Goal: Contribute content: Contribute content

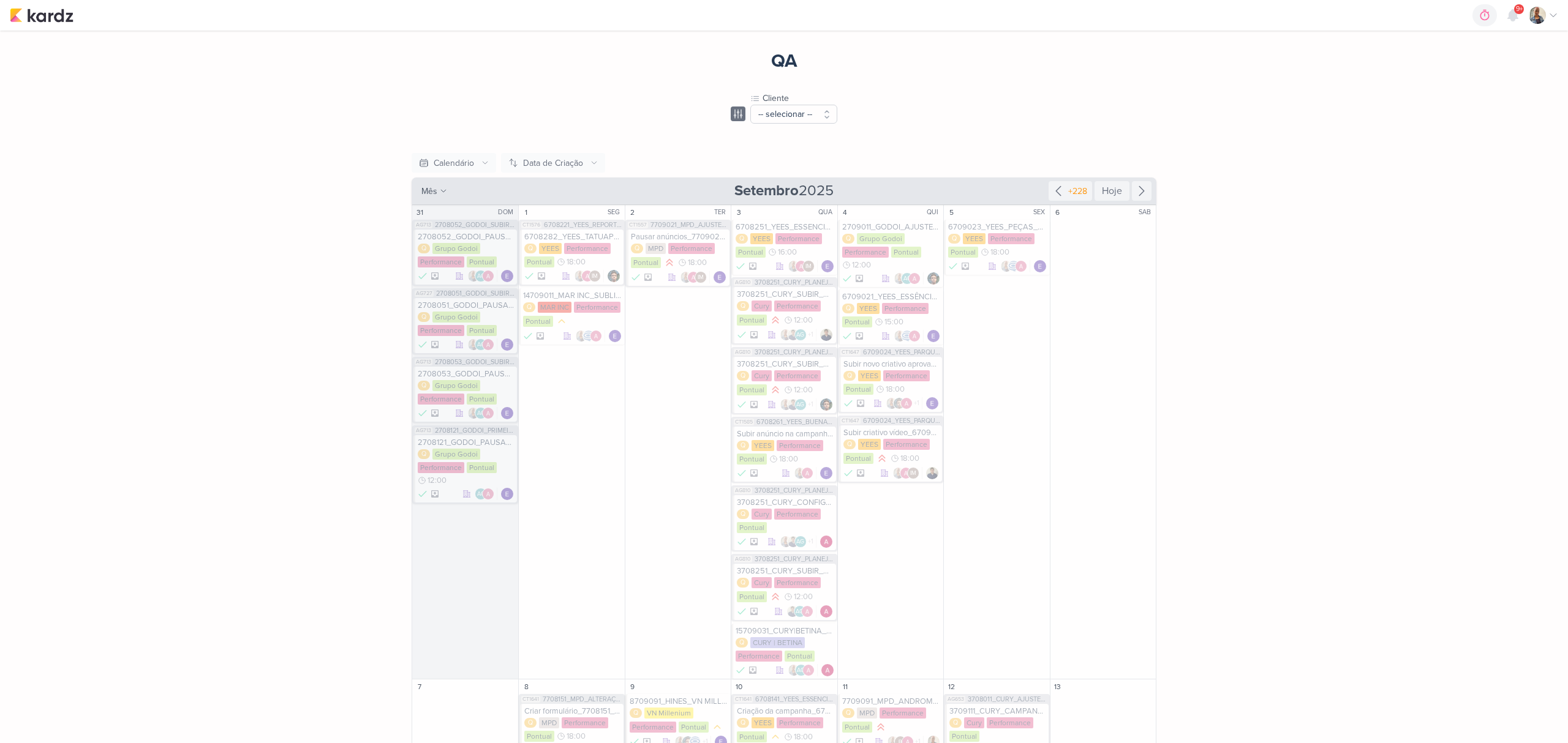
scroll to position [733, 0]
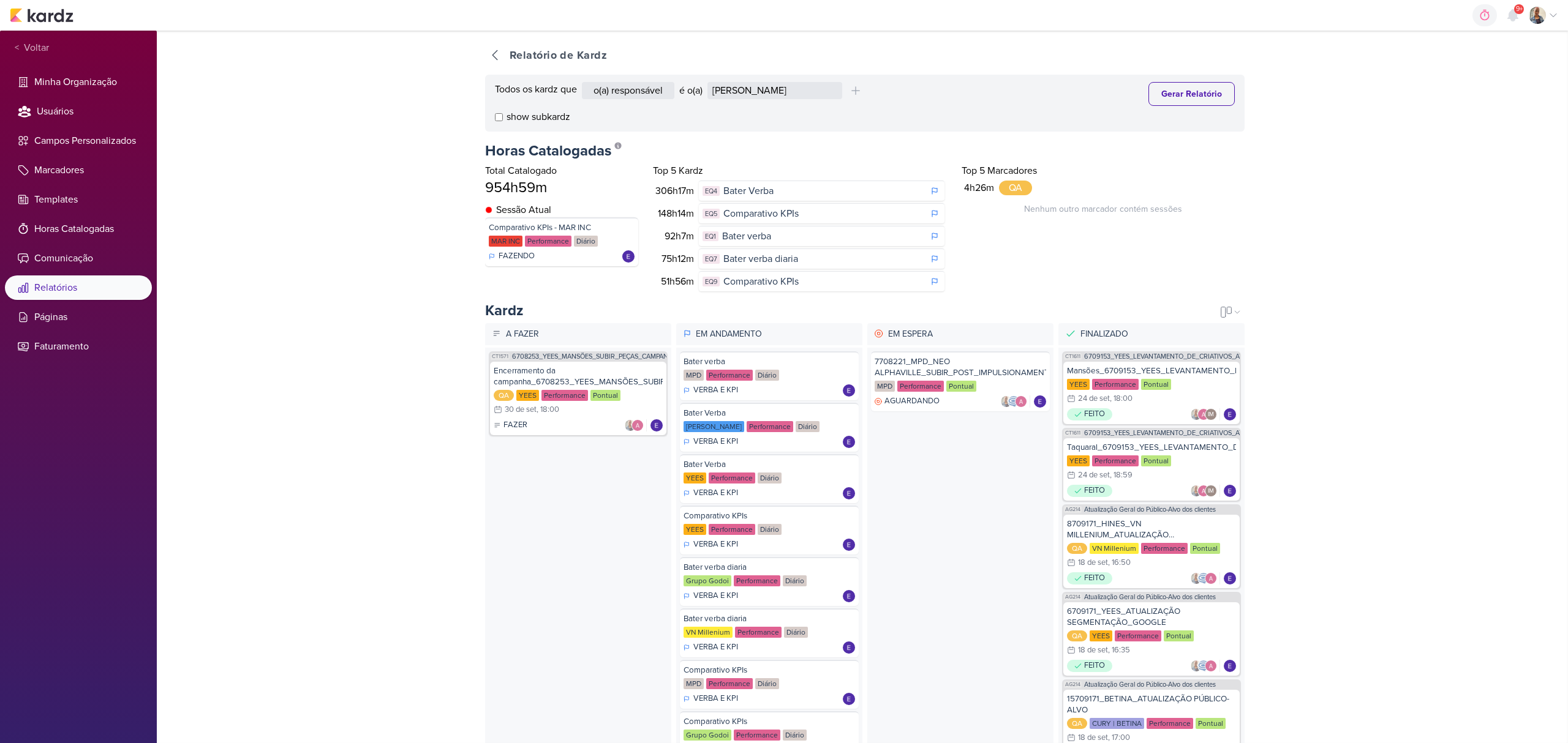
select select "4084"
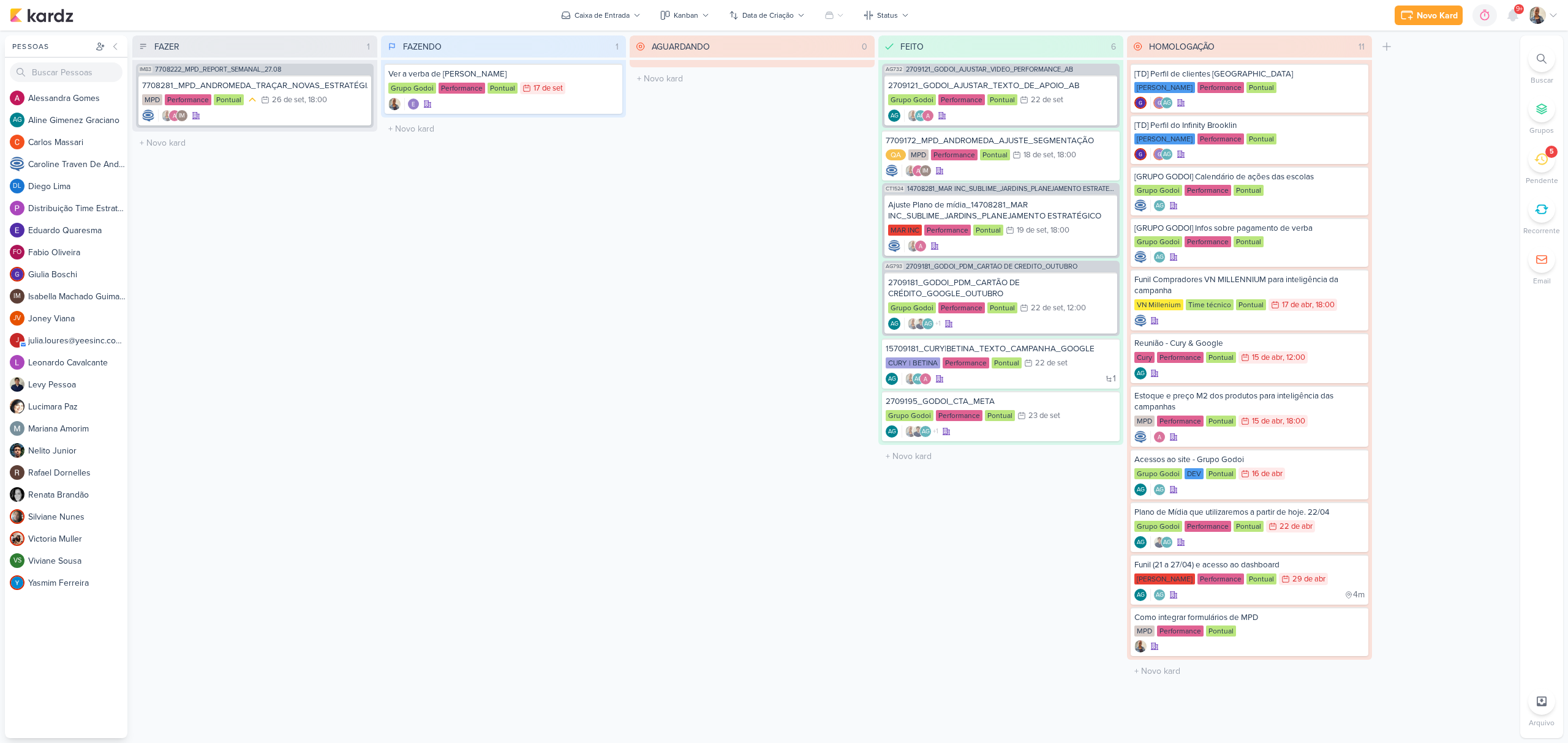
click at [1540, 162] on icon at bounding box center [1541, 159] width 14 height 14
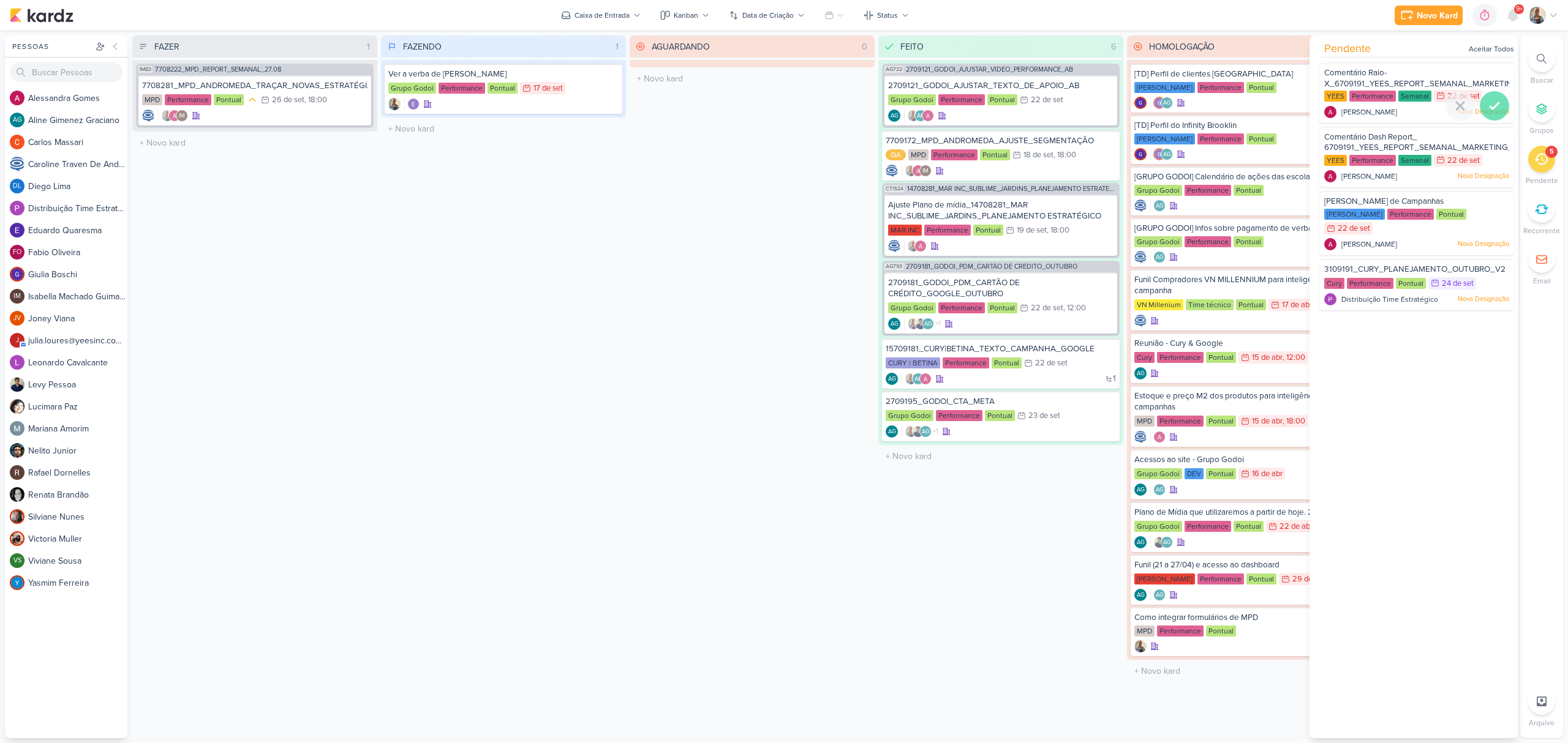
click at [1496, 106] on icon at bounding box center [1494, 106] width 15 height 15
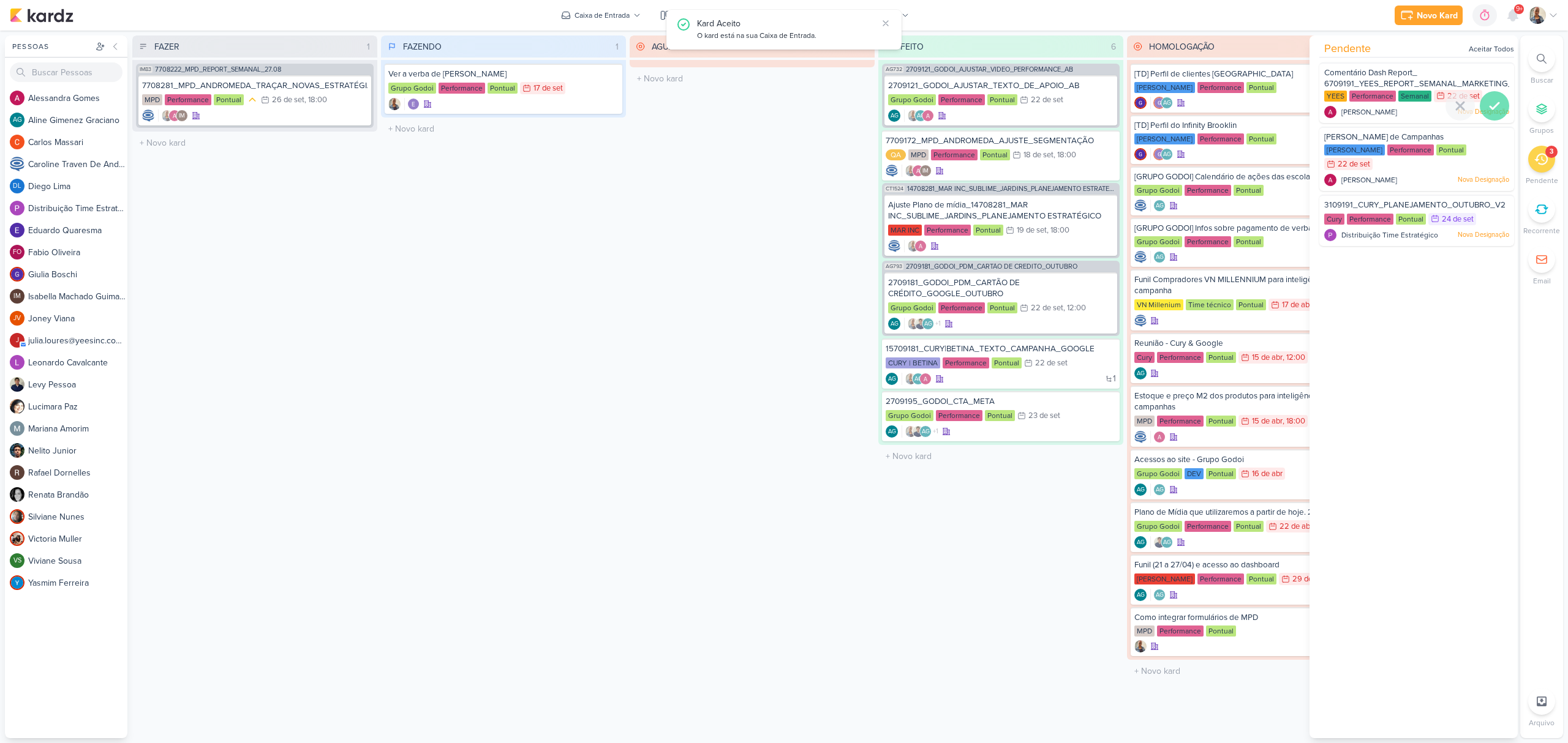
click at [1497, 106] on div at bounding box center [1494, 106] width 30 height 30
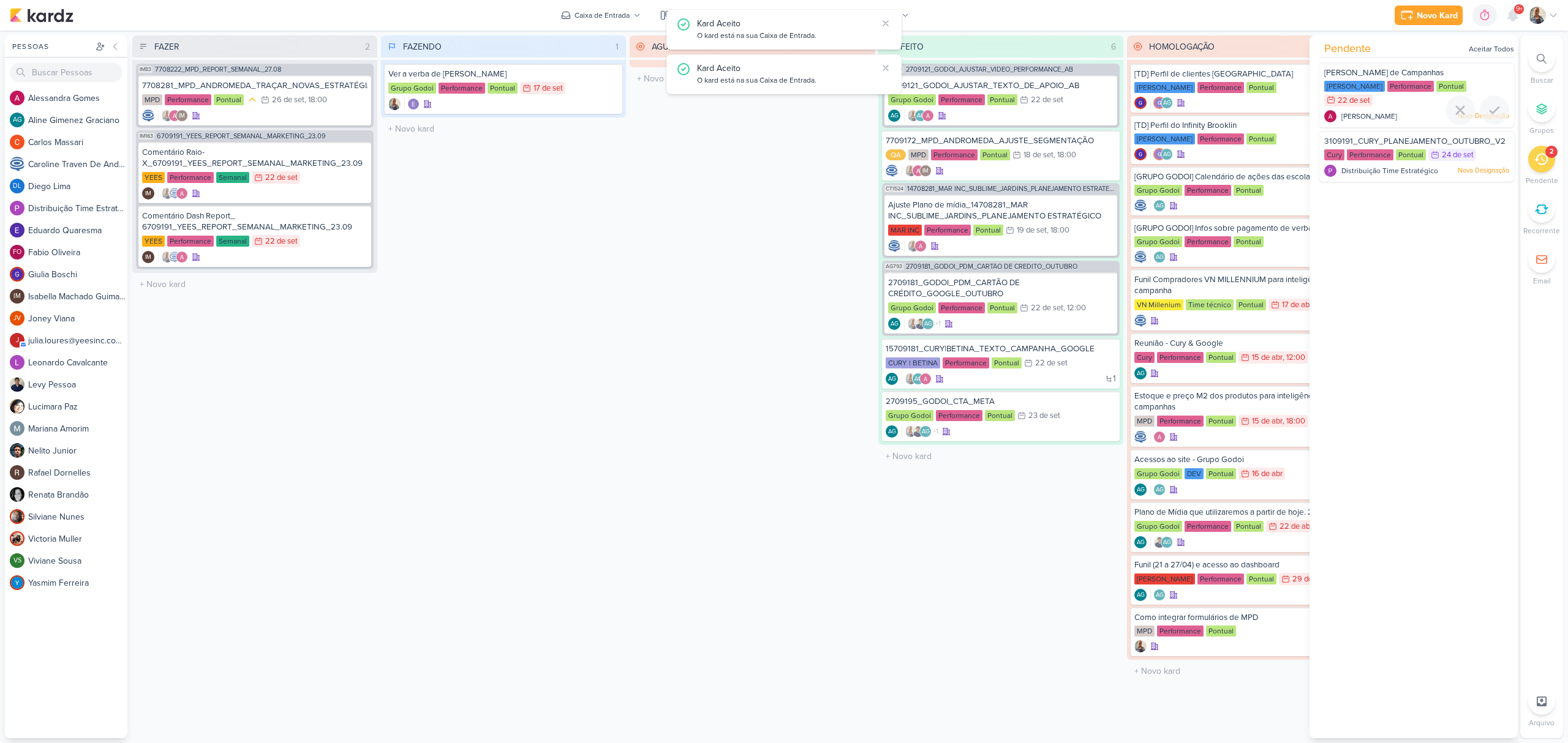
click at [1497, 106] on div at bounding box center [1494, 111] width 30 height 30
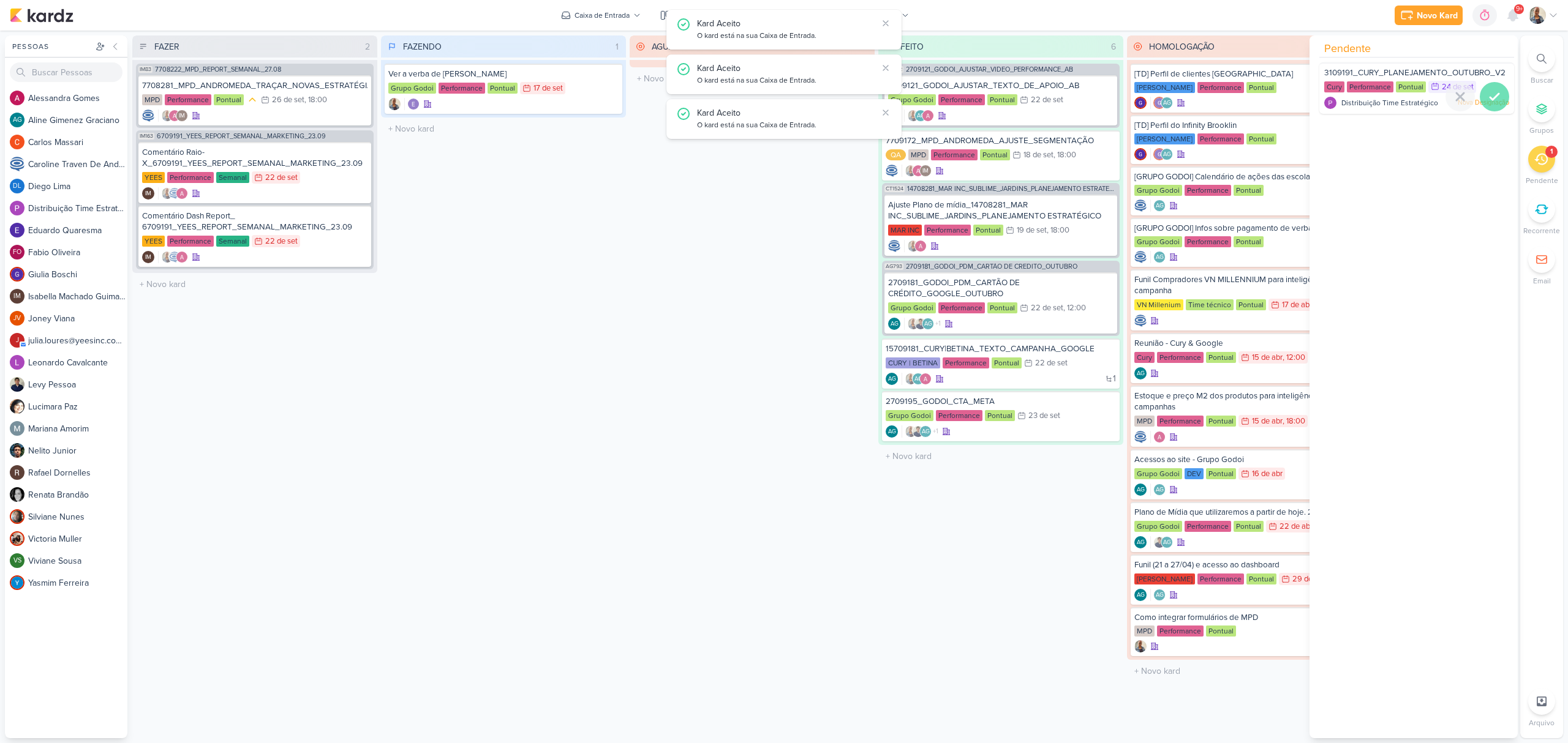
click at [1493, 98] on icon at bounding box center [1494, 97] width 15 height 15
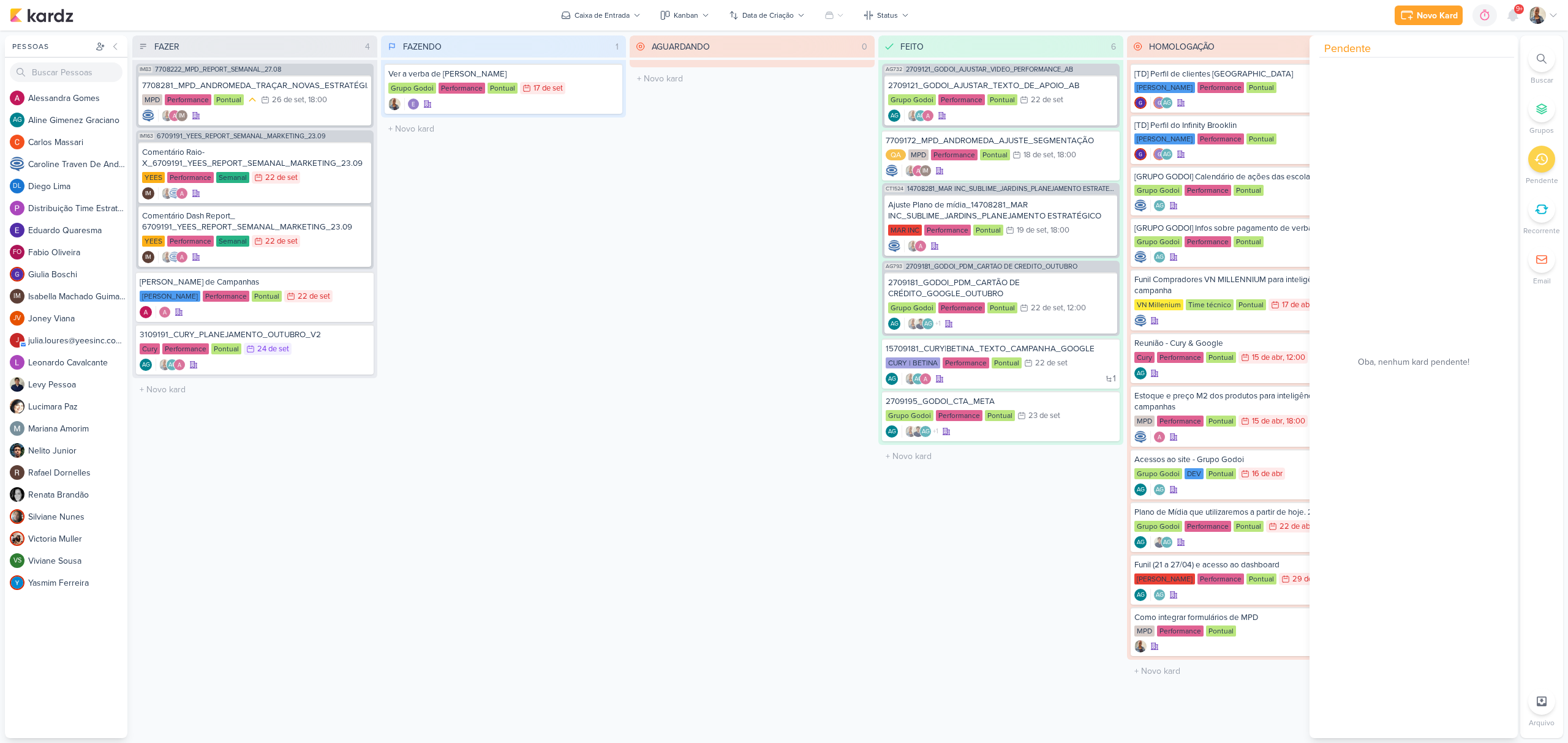
click at [1088, 495] on div "FEITO 6 Mover Para Esquerda Mover Para Direita Deletar AG732 2709121_GODOI_AJUS…" at bounding box center [1000, 387] width 245 height 703
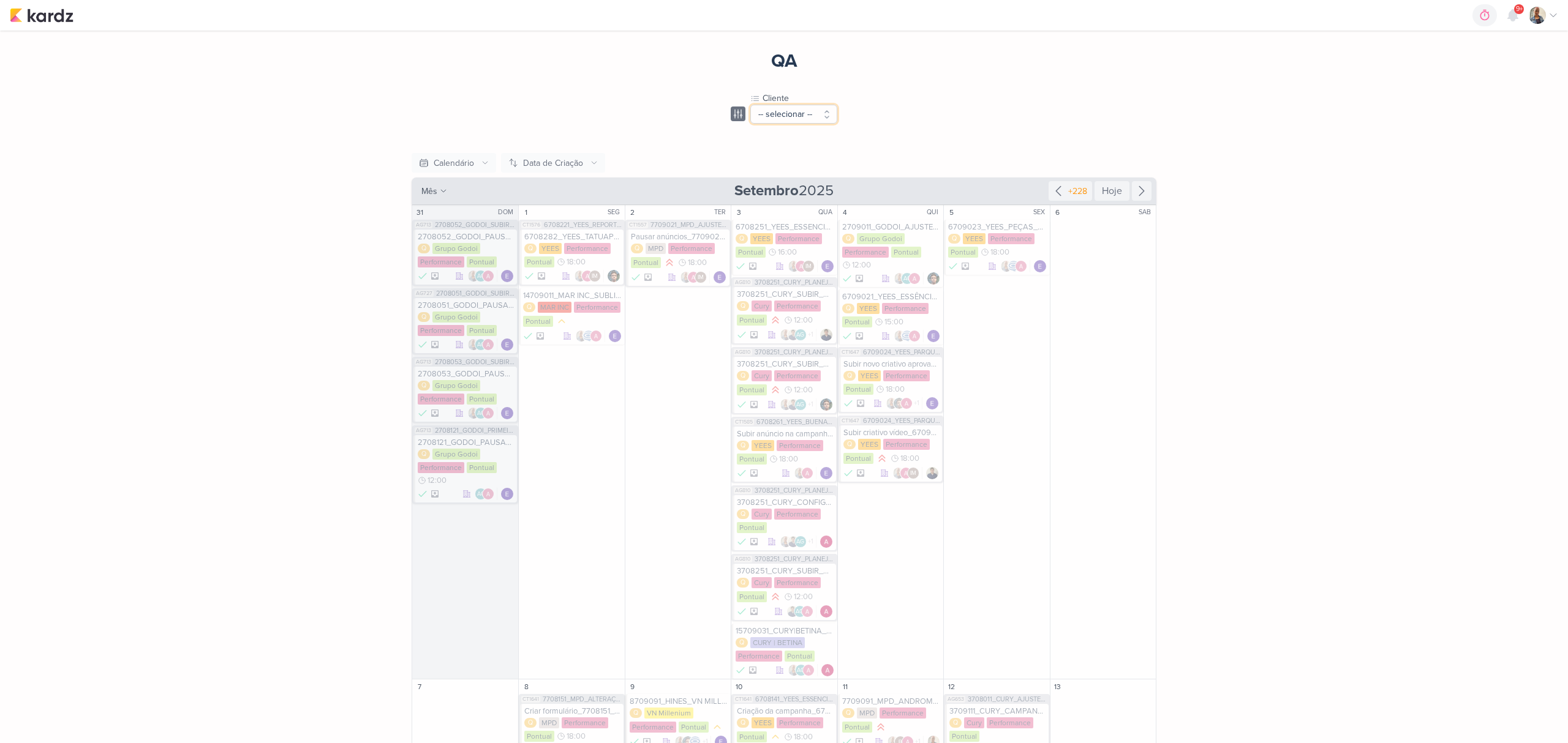
click at [809, 107] on button "-- selecionar --" at bounding box center [793, 114] width 87 height 19
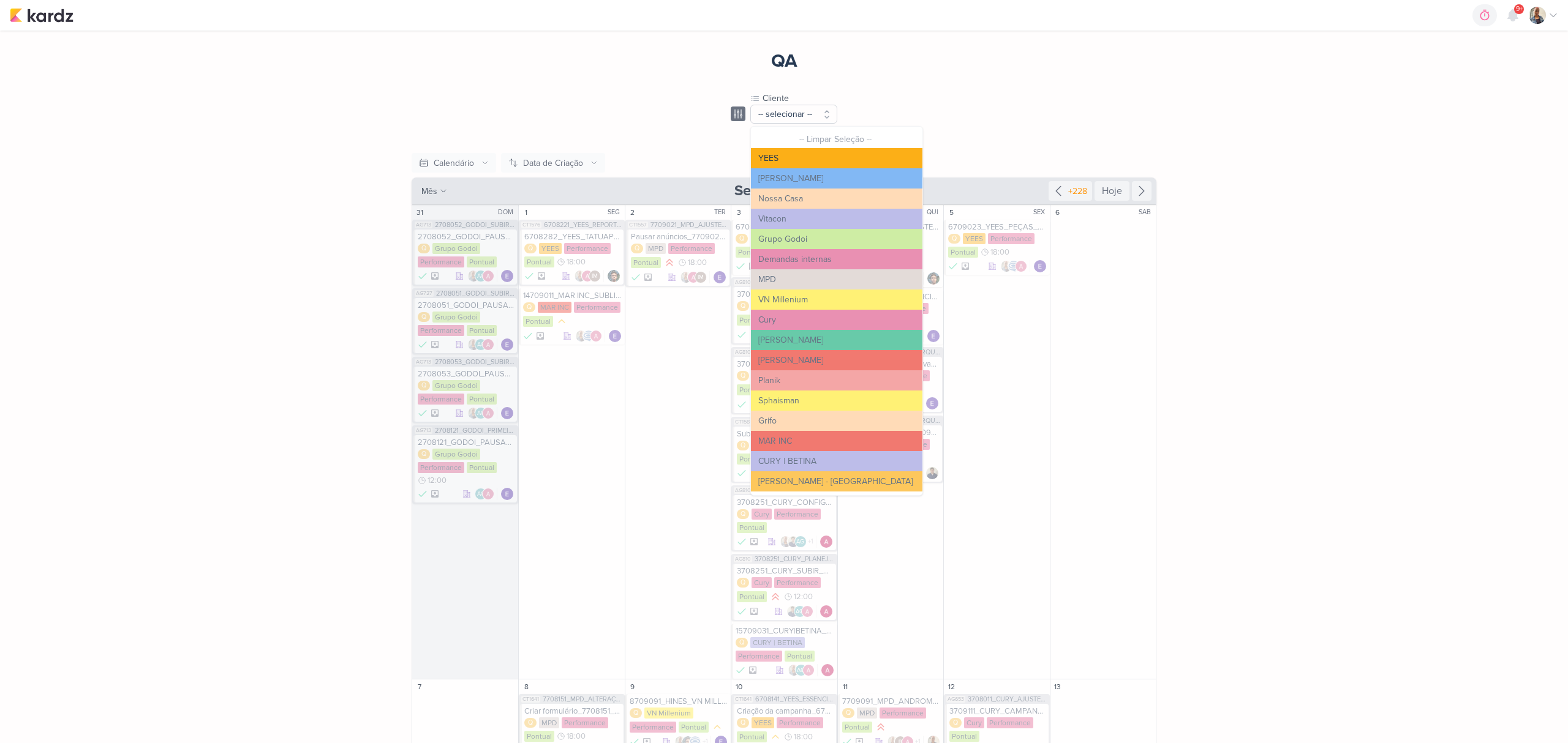
click at [793, 158] on button "YEES" at bounding box center [837, 158] width 172 height 20
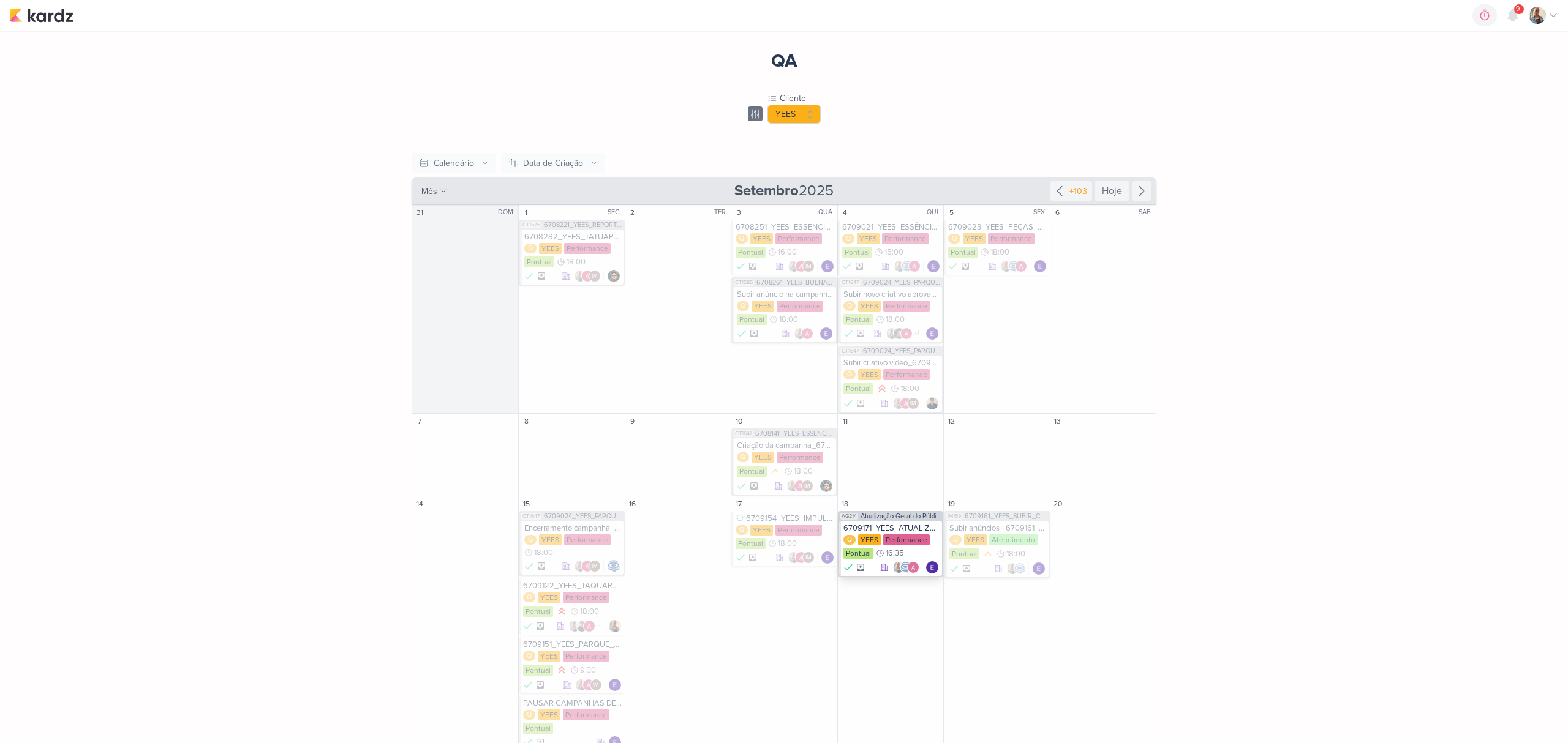
click at [882, 560] on div "Q [GEOGRAPHIC_DATA] Performance Pontual 16:35" at bounding box center [891, 547] width 96 height 26
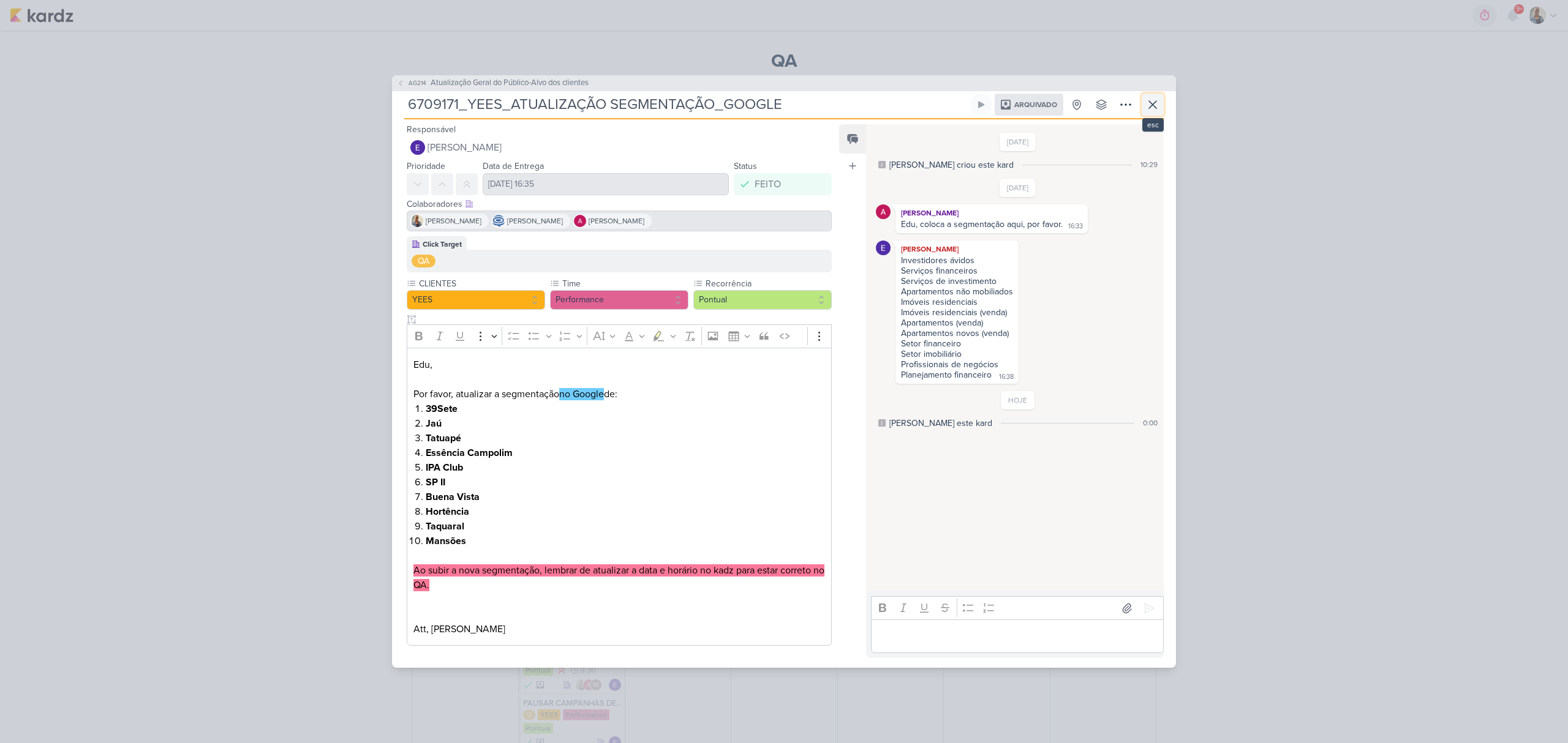
click at [1145, 98] on icon at bounding box center [1153, 105] width 15 height 15
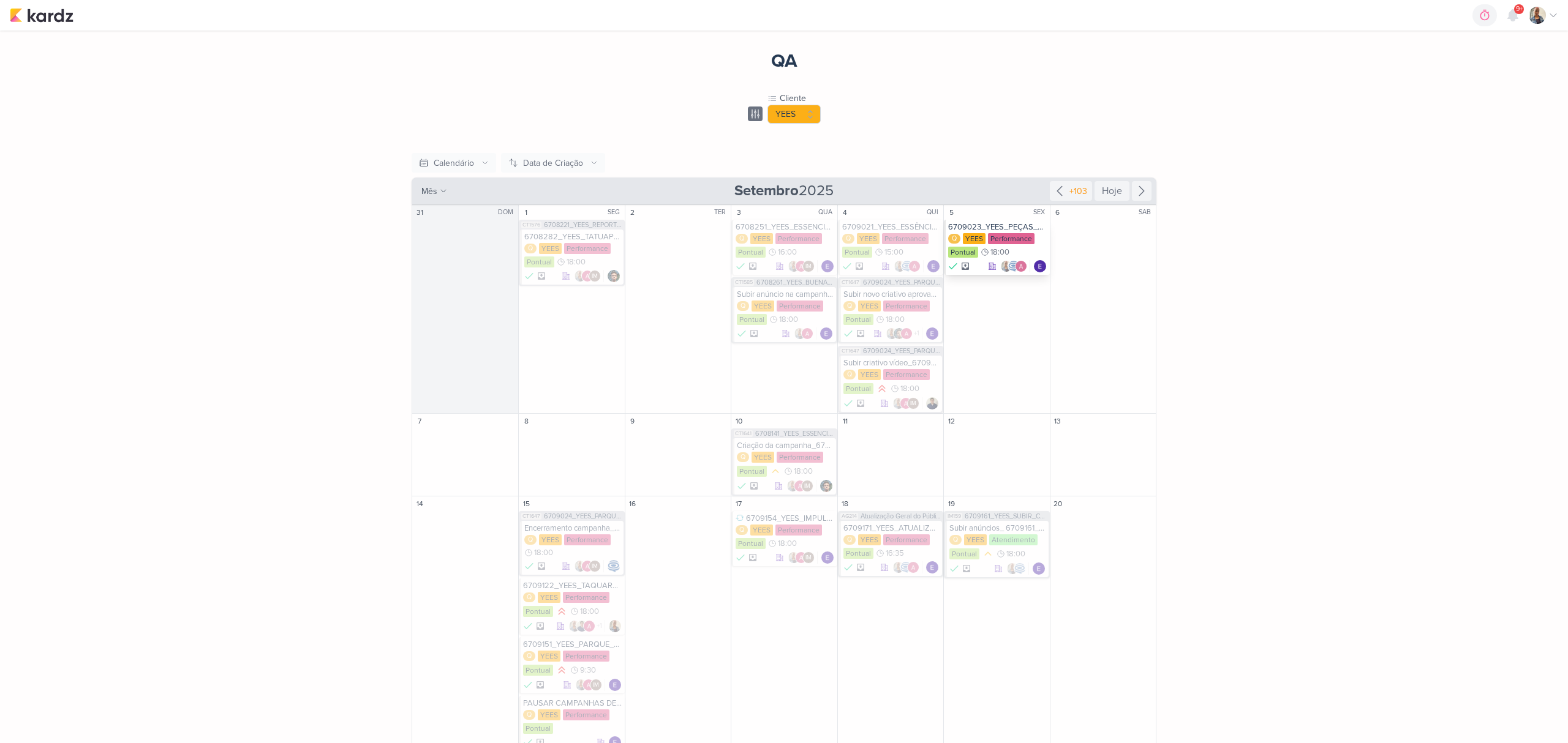
click at [984, 245] on div "Q [GEOGRAPHIC_DATA] Performance Pontual 18:00" at bounding box center [997, 246] width 99 height 26
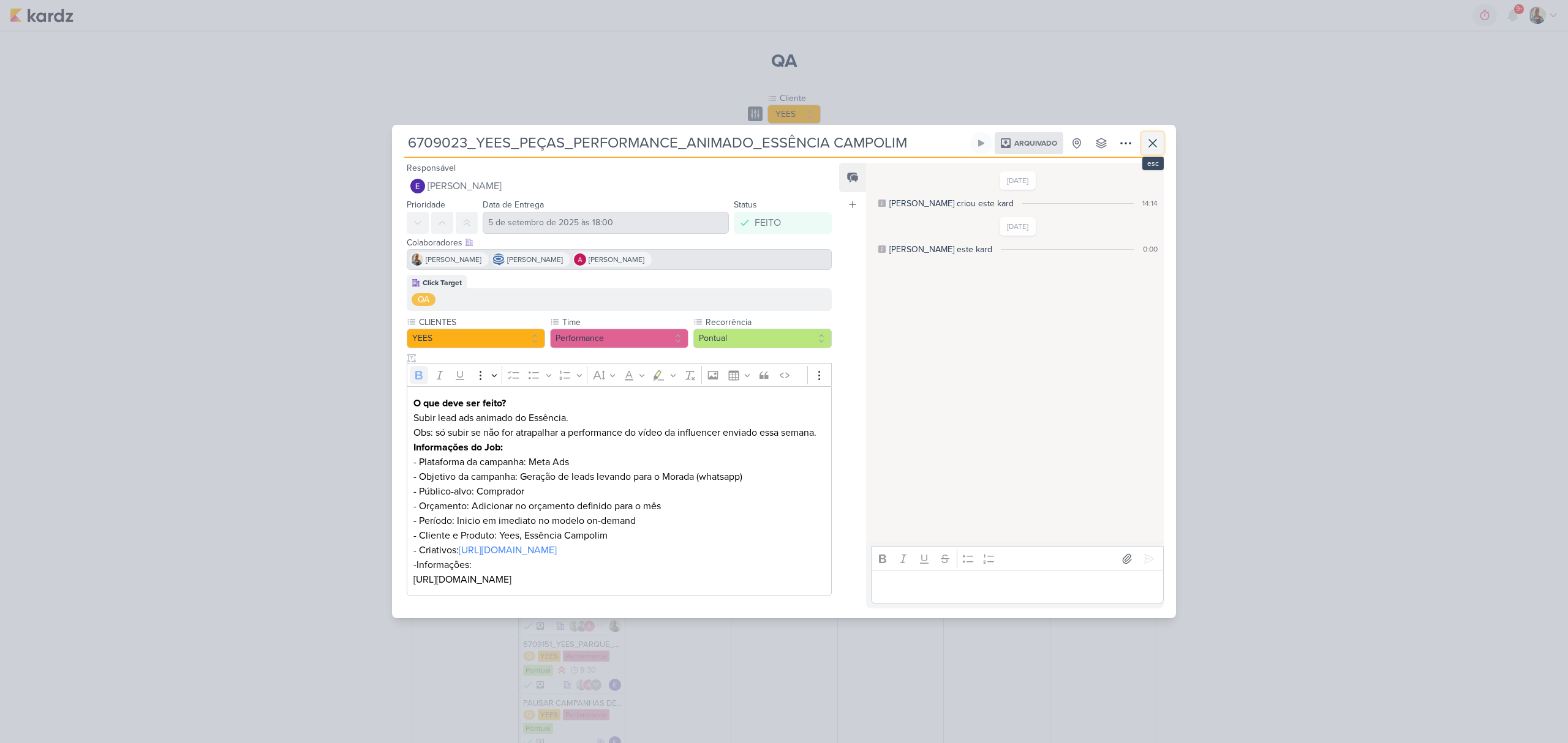
click at [1153, 136] on icon at bounding box center [1153, 143] width 15 height 15
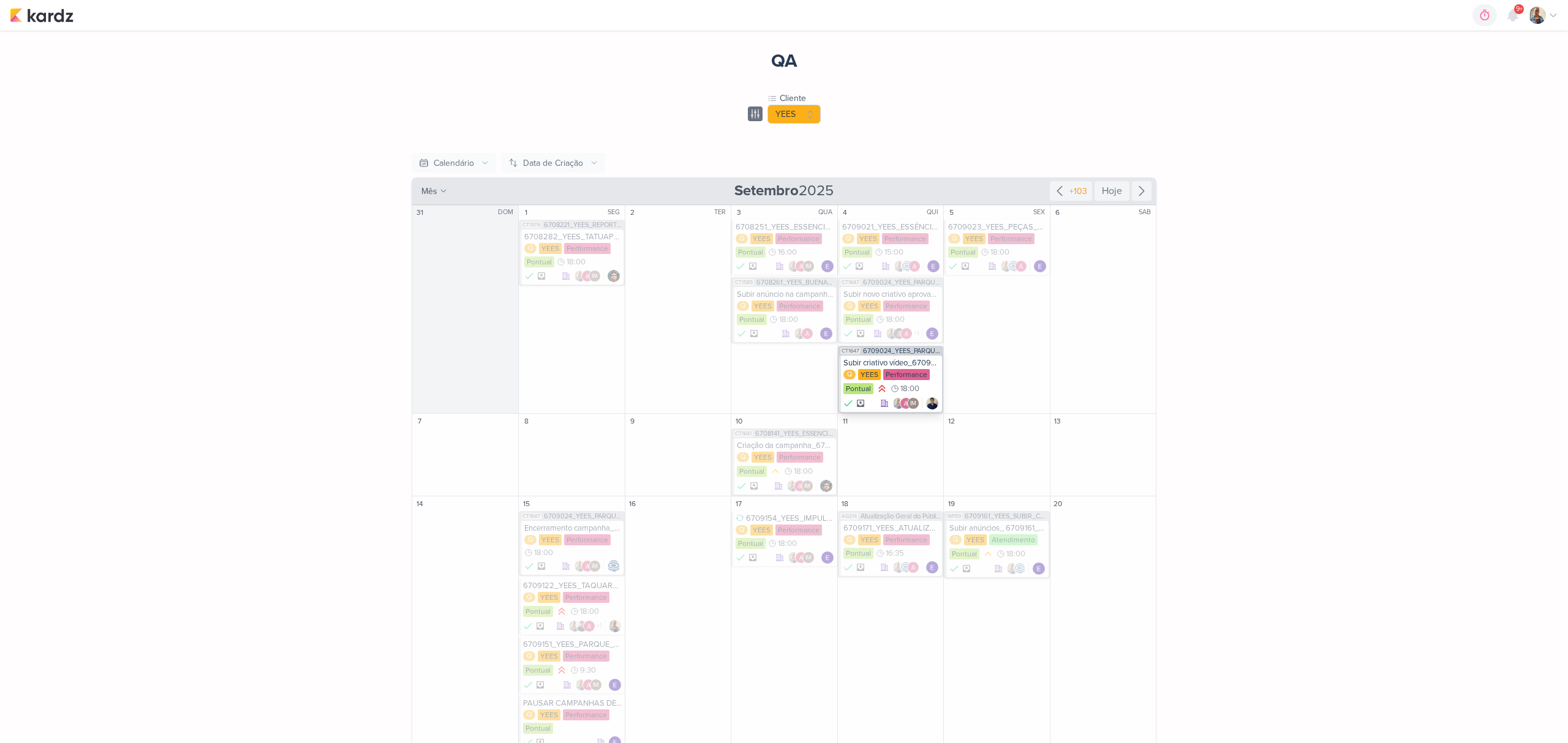
click at [863, 366] on div "Subir criativo vídeo_6709024_YEES_PARQUE_BUENA_VISTA_NOVA_CAMPANHA_TEASER_META" at bounding box center [891, 363] width 96 height 10
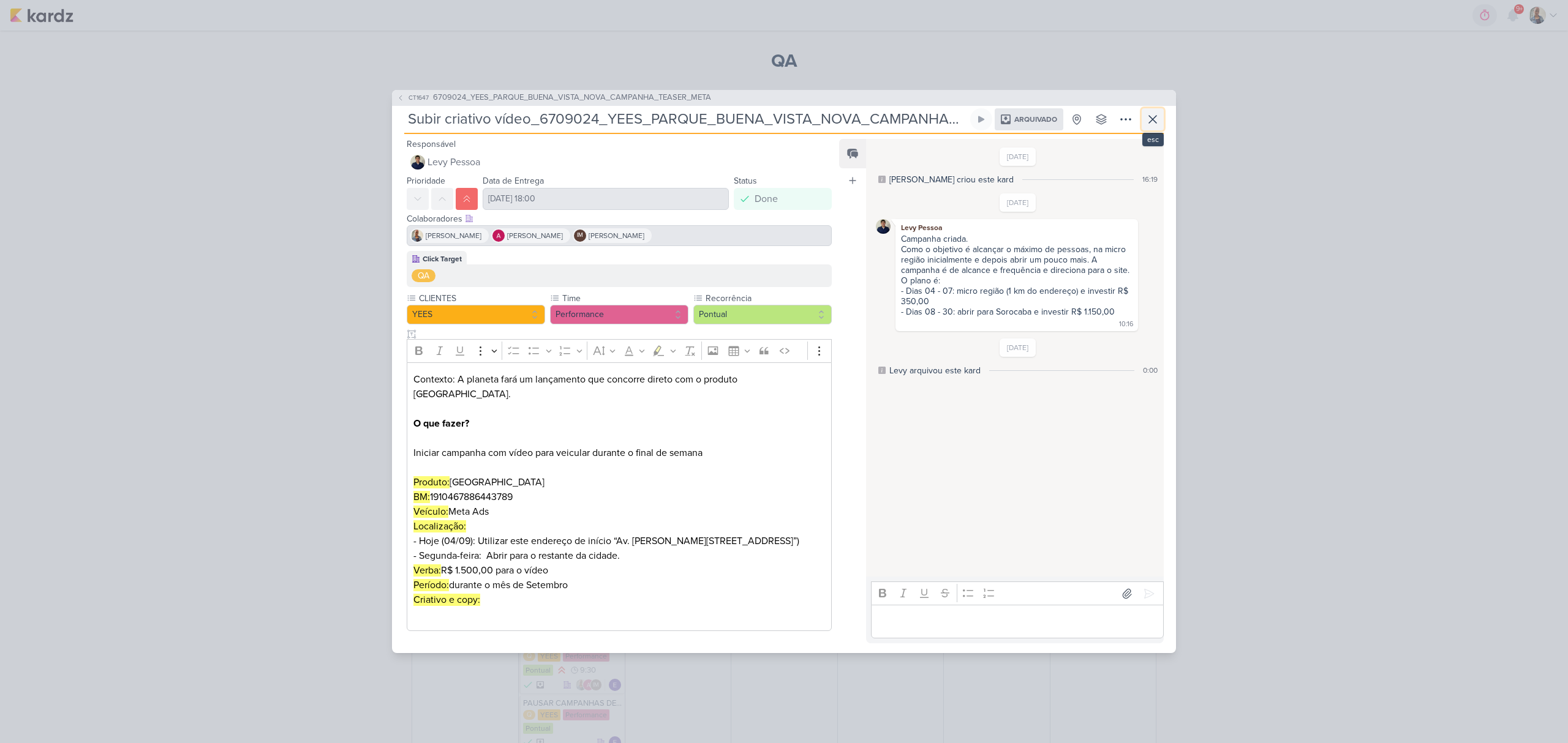
click at [1157, 125] on icon at bounding box center [1153, 119] width 15 height 15
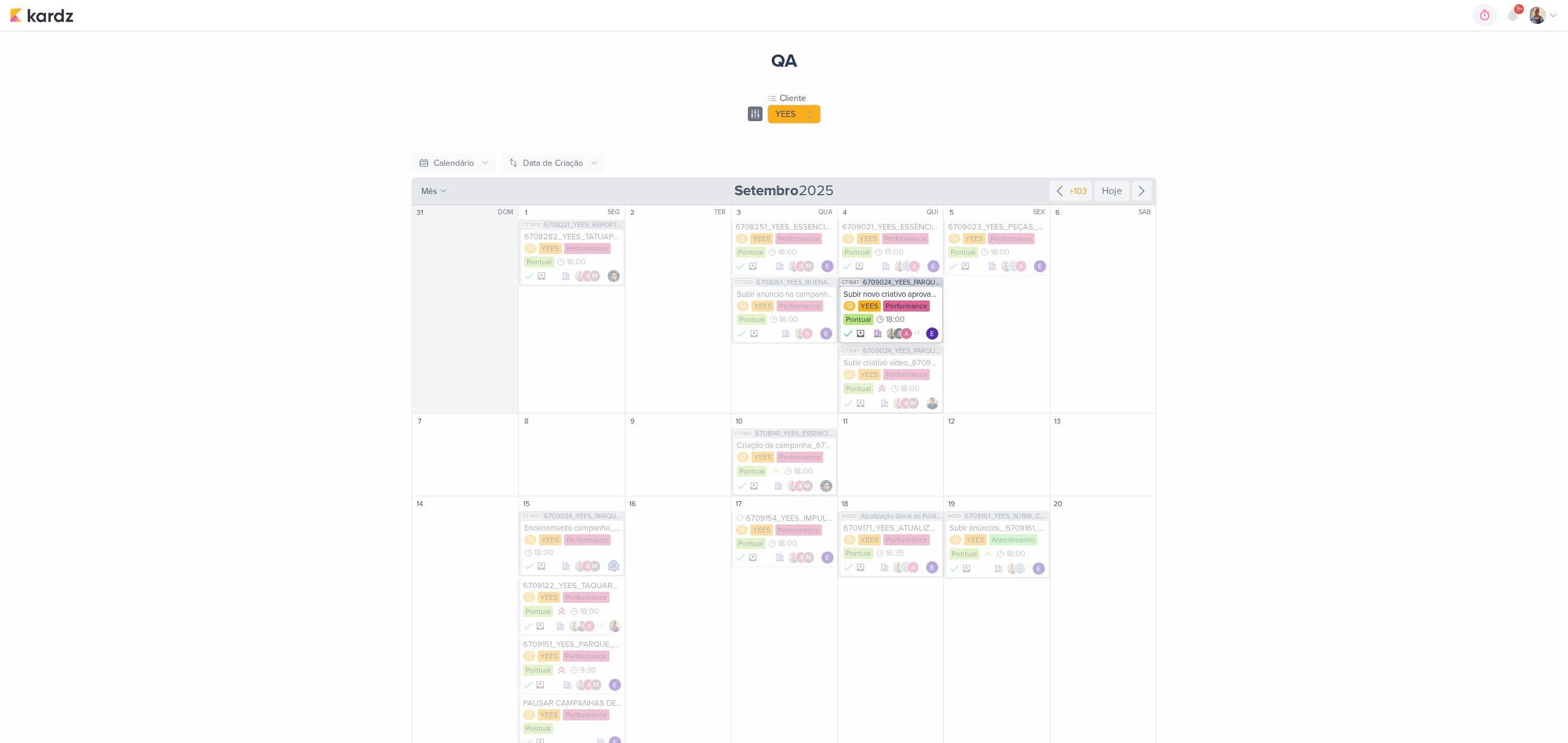
click at [912, 292] on div "Subir novo criativo aprovado_6709024_YEES_PARQUE_BUENA_VISTA_NOVA_CAMPANHA_TEAS…" at bounding box center [891, 295] width 96 height 10
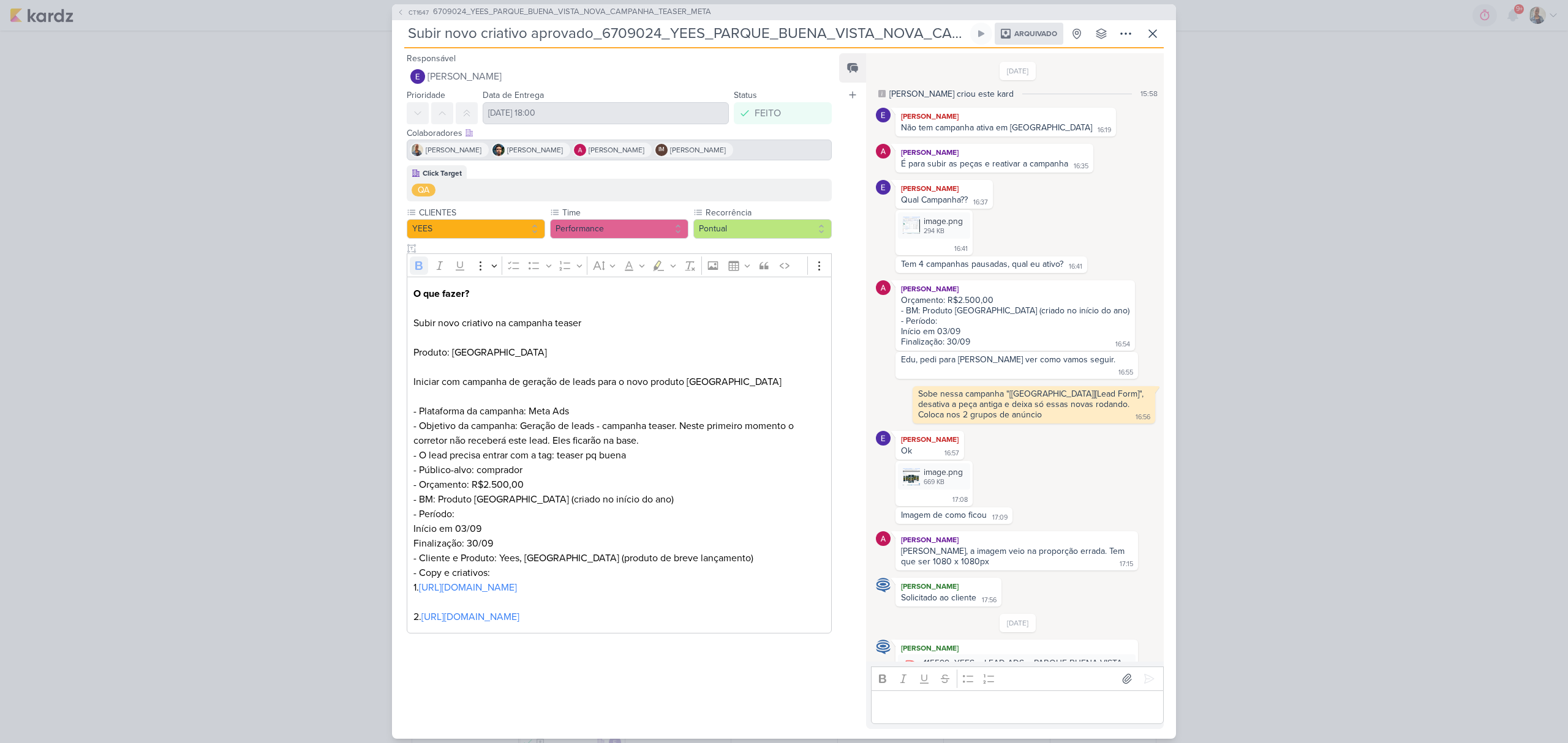
scroll to position [322, 0]
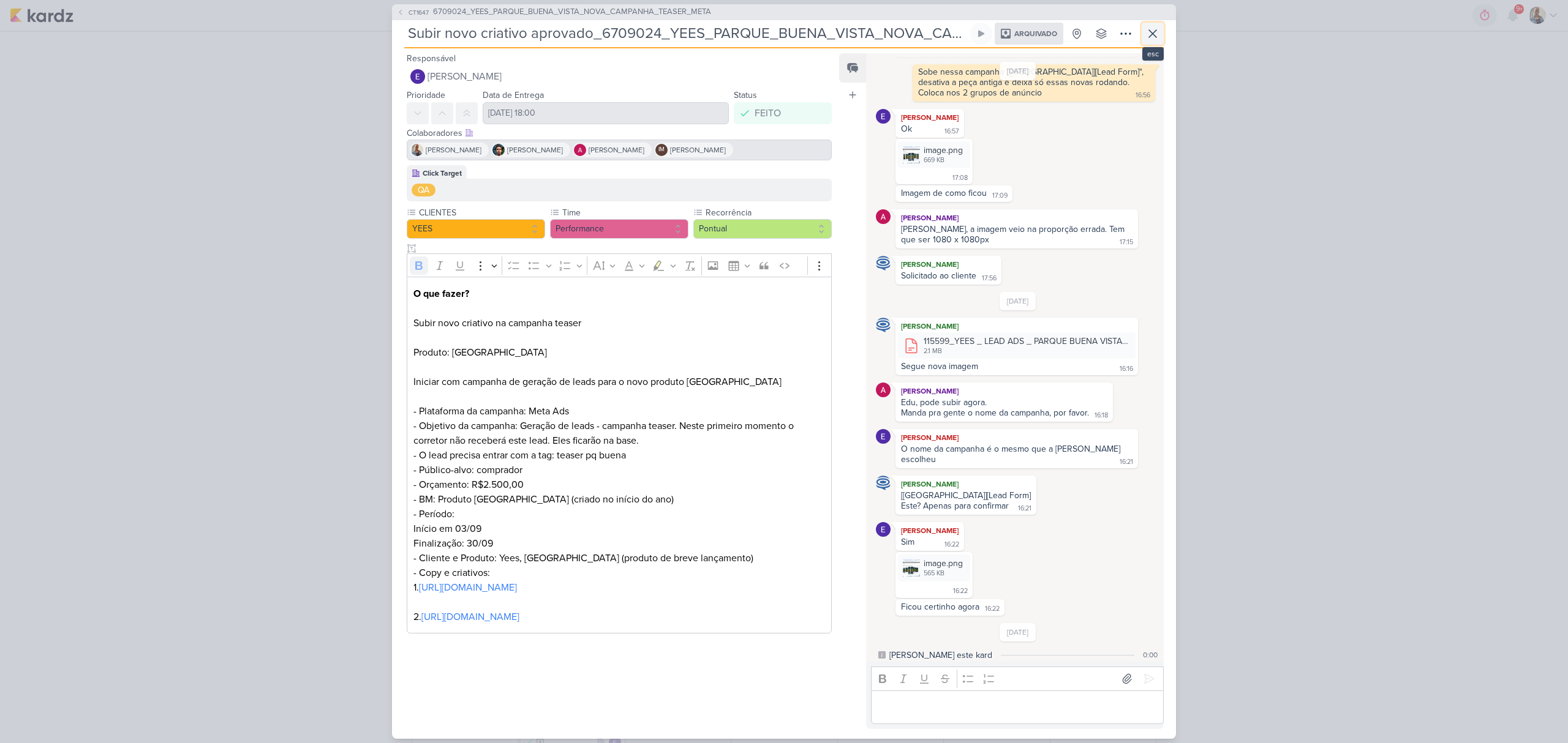
click at [1145, 32] on icon at bounding box center [1153, 34] width 15 height 15
